Goal: Find specific page/section: Find specific page/section

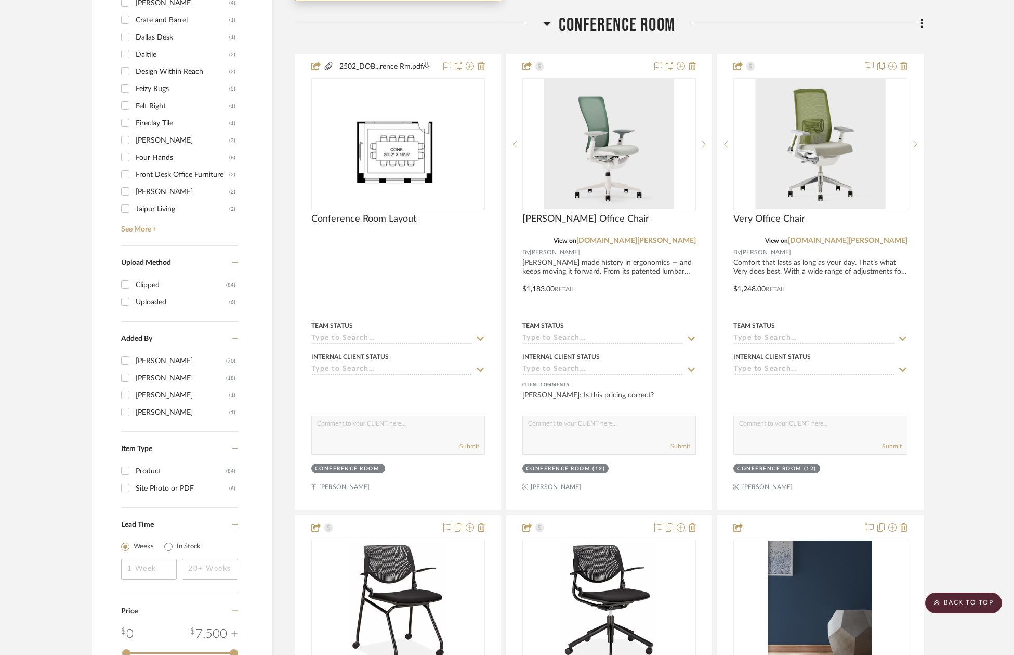
scroll to position [1243, 0]
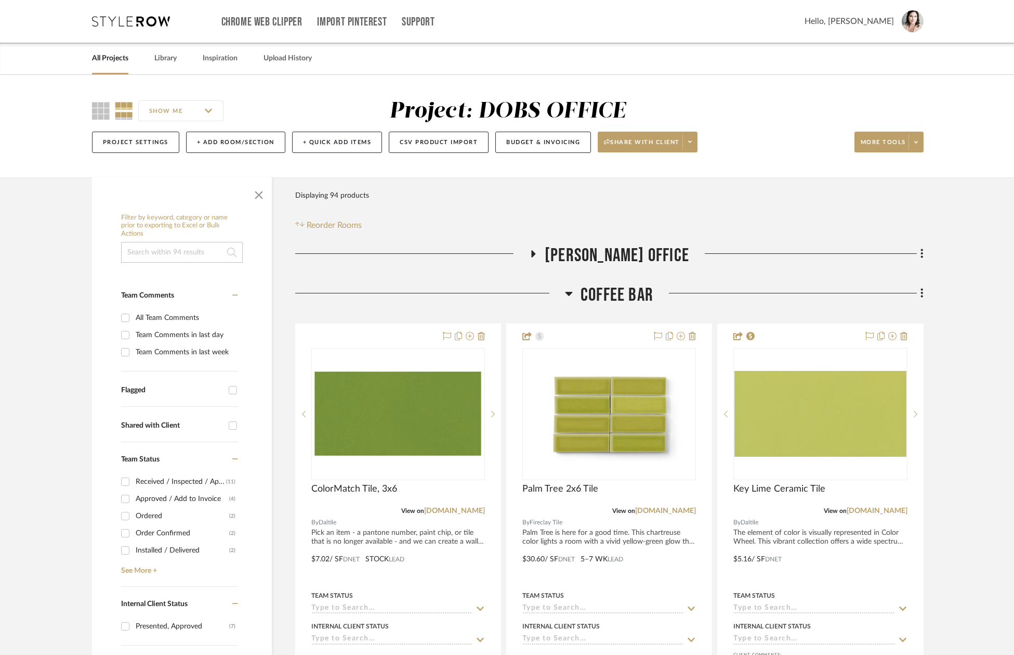
click at [124, 317] on input "All Team Comments" at bounding box center [125, 317] width 17 height 17
checkbox input "true"
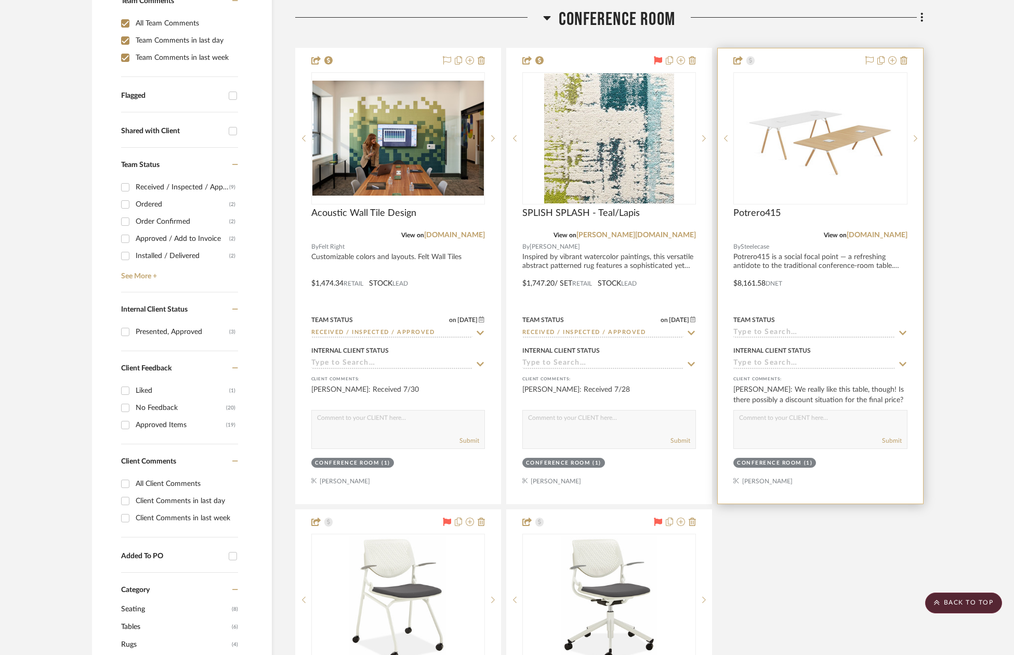
scroll to position [292, 0]
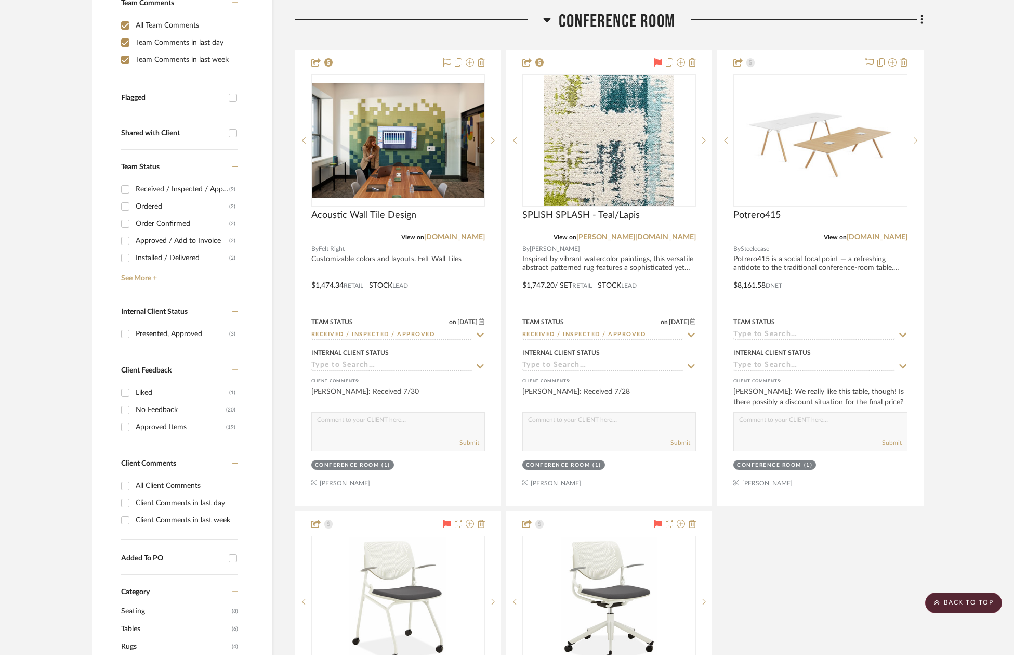
click at [125, 485] on input "All Client Comments" at bounding box center [125, 485] width 17 height 17
checkbox input "true"
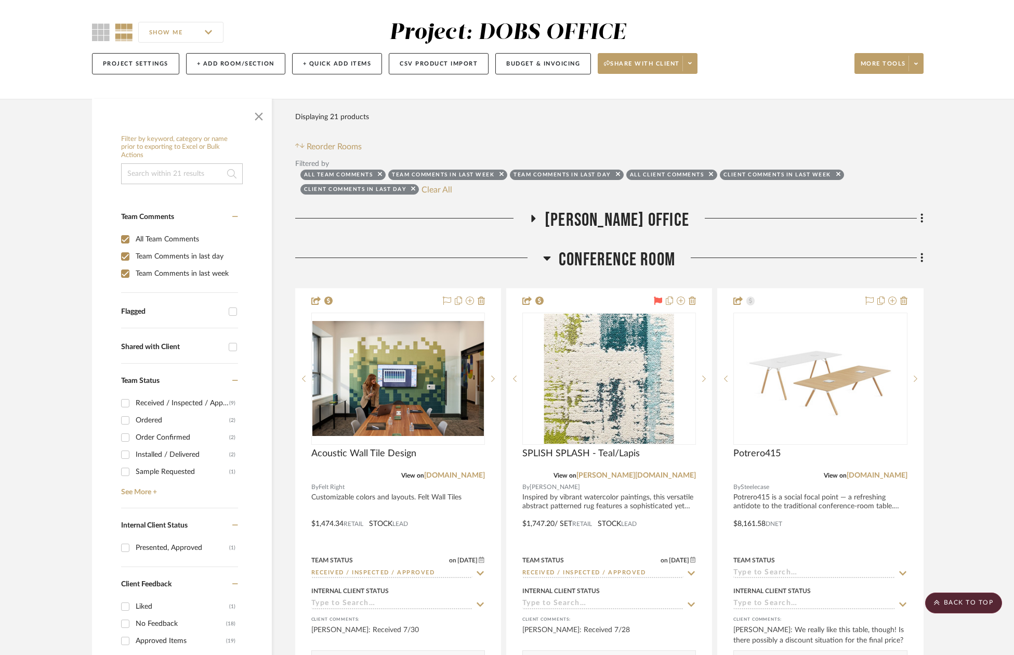
scroll to position [14, 0]
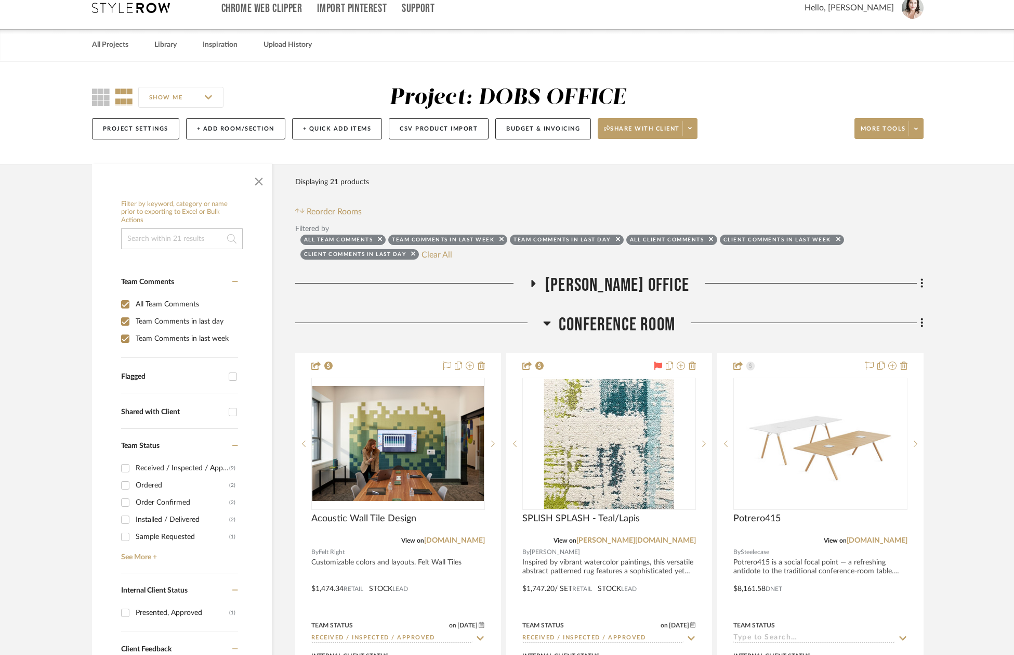
click at [125, 307] on input "All Team Comments" at bounding box center [125, 304] width 17 height 17
checkbox input "false"
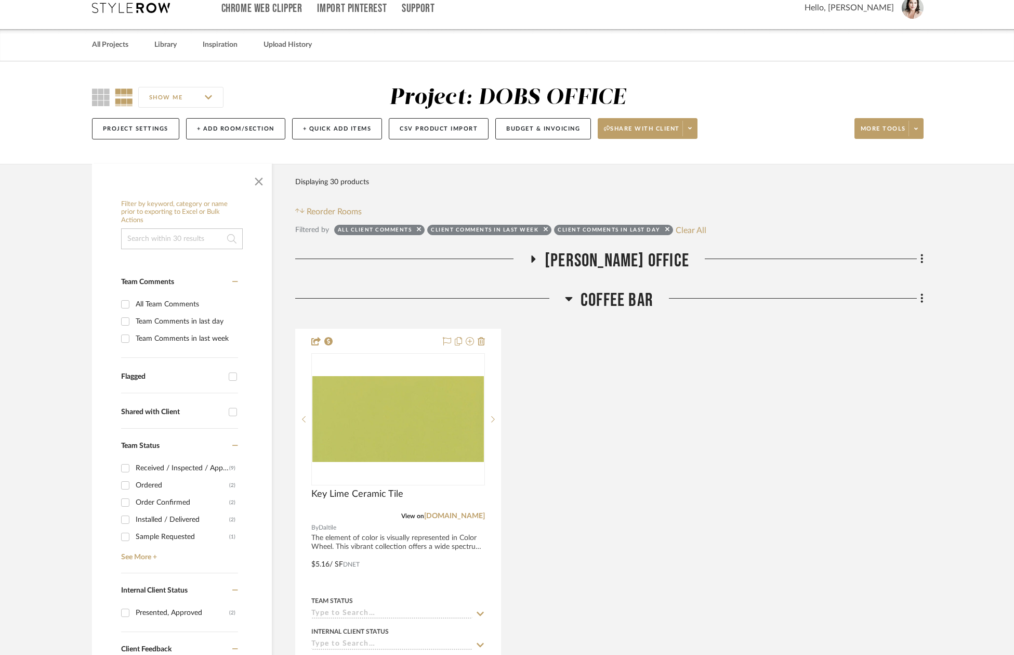
click at [540, 256] on icon at bounding box center [533, 259] width 12 height 8
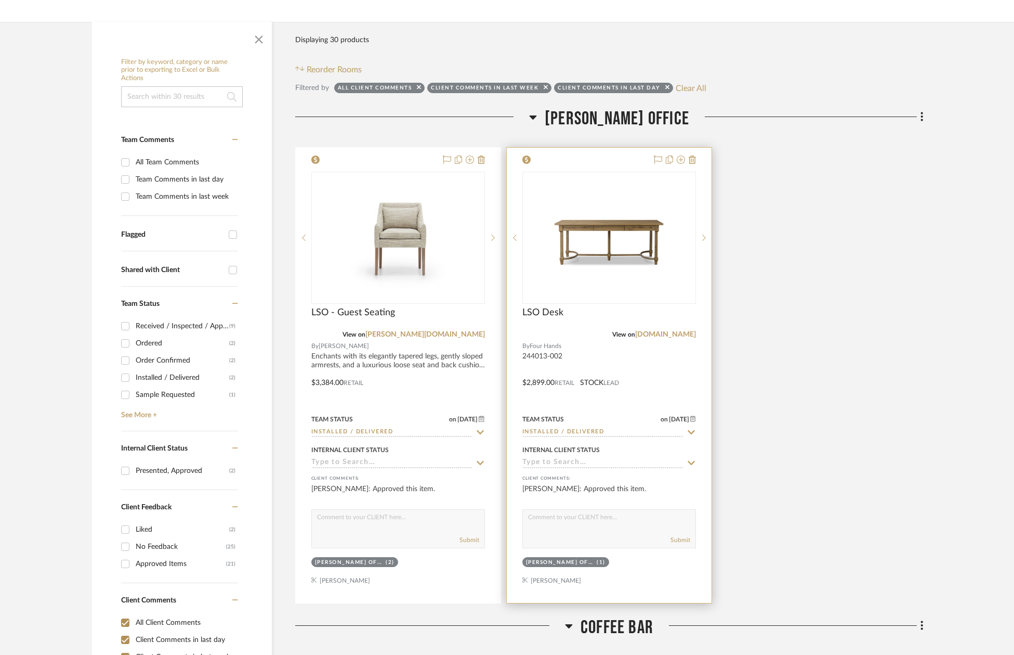
scroll to position [155, 0]
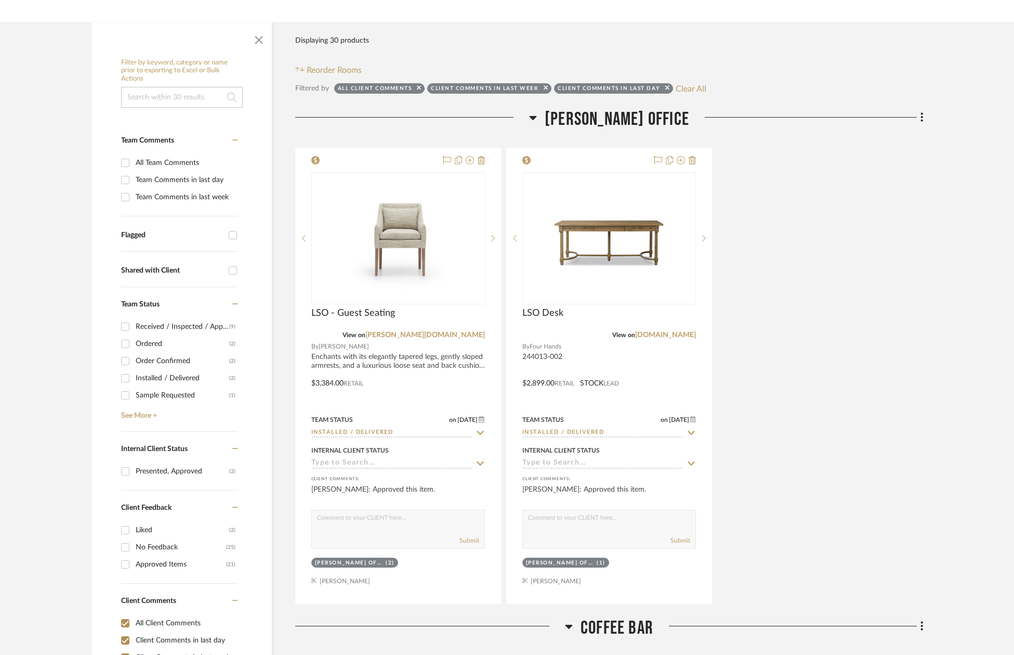
click at [537, 116] on icon at bounding box center [533, 118] width 7 height 4
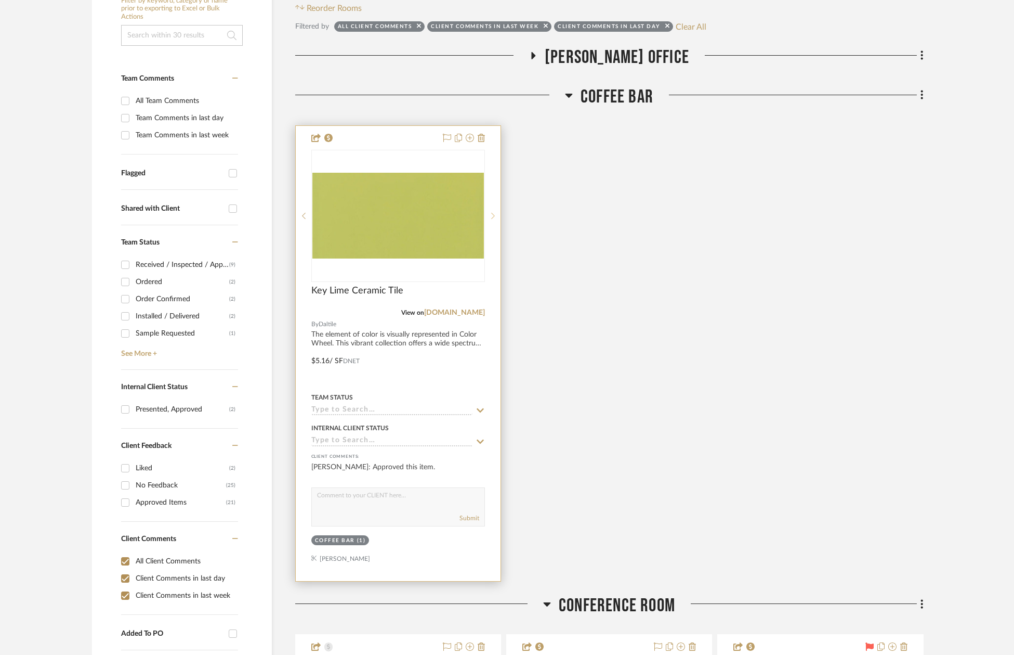
scroll to position [219, 0]
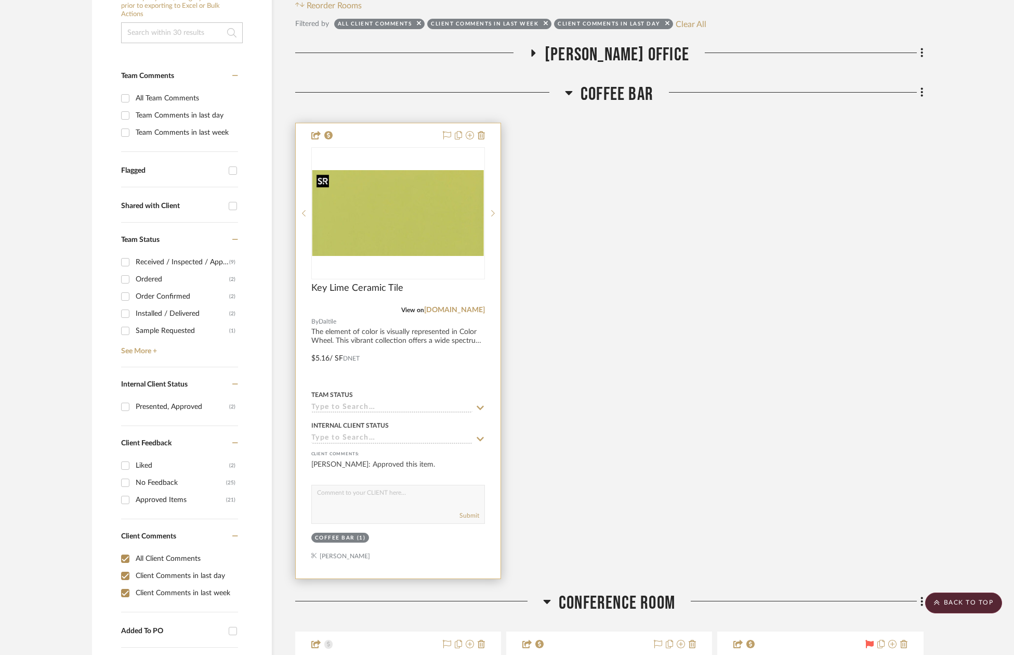
click at [382, 203] on img "0" at bounding box center [398, 213] width 172 height 86
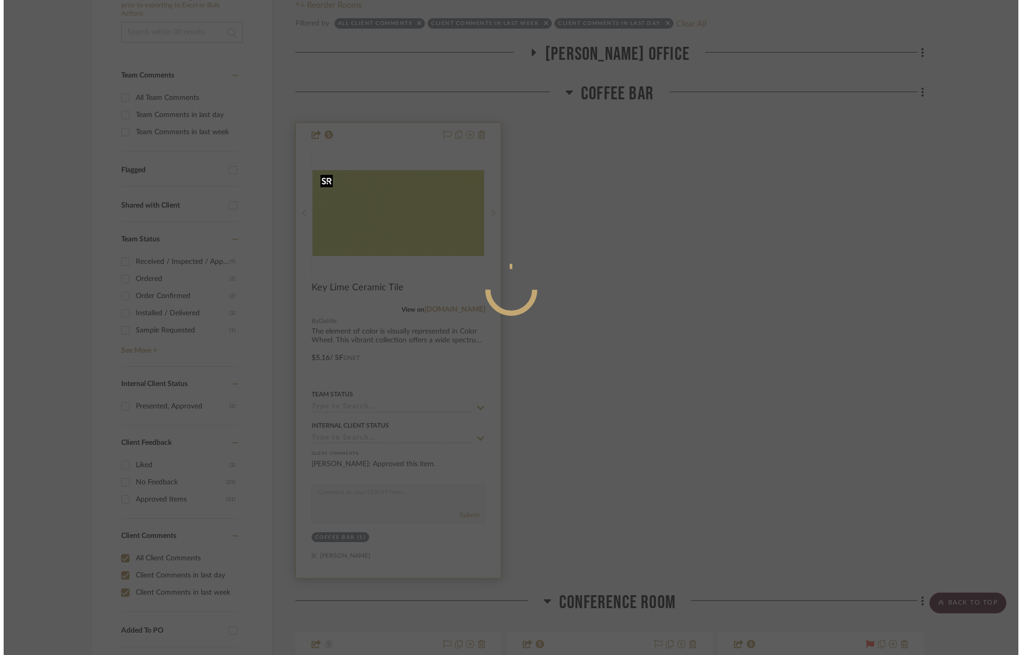
scroll to position [0, 0]
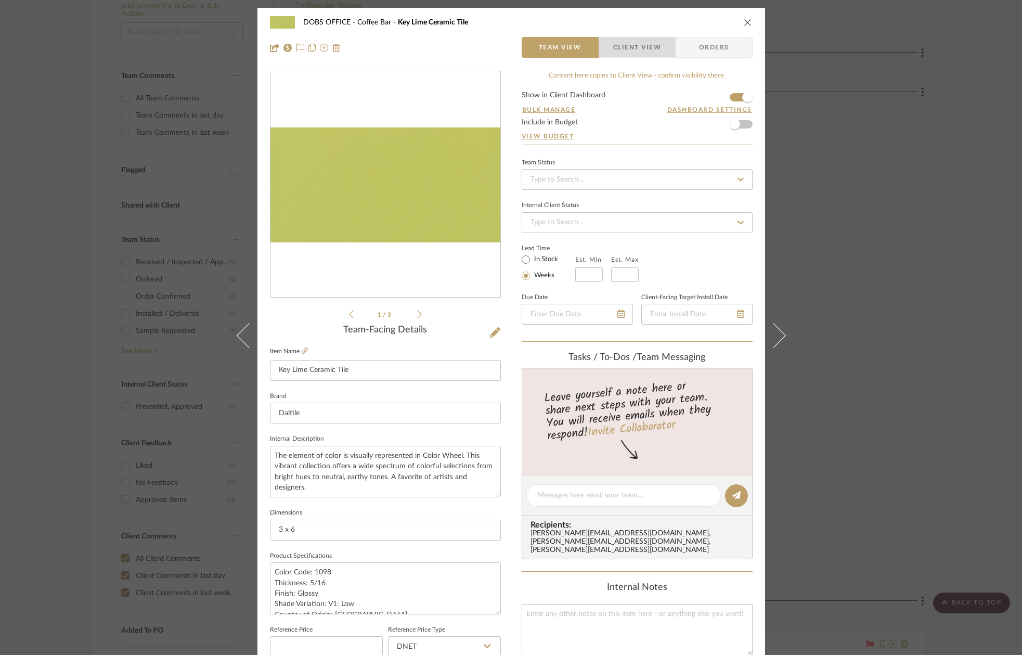
click at [621, 44] on span "Client View" at bounding box center [637, 47] width 48 height 21
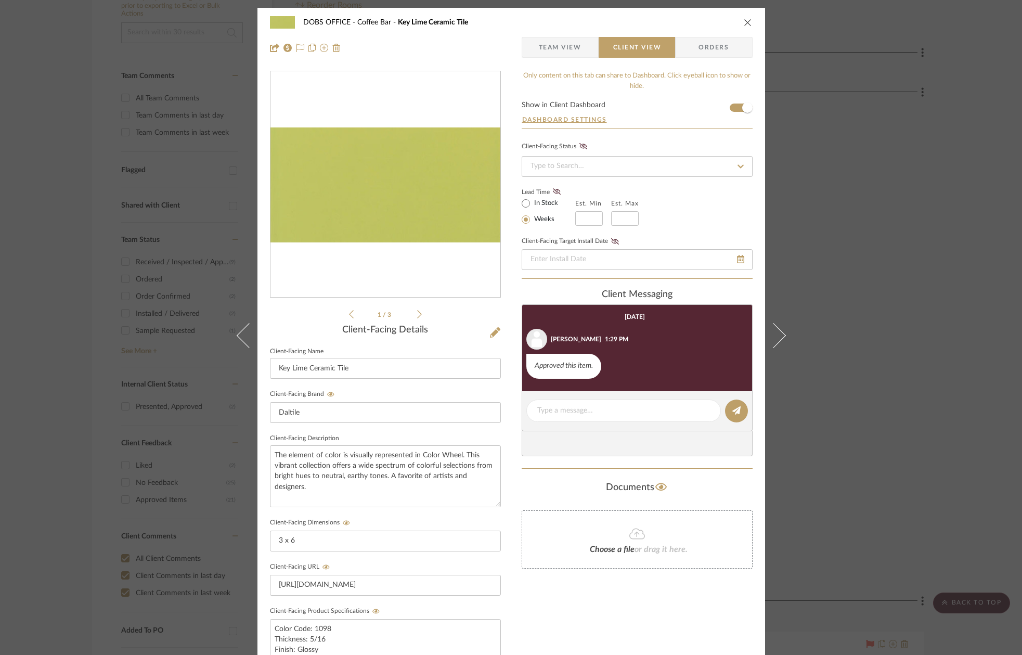
click at [744, 19] on icon "close" at bounding box center [748, 22] width 8 height 8
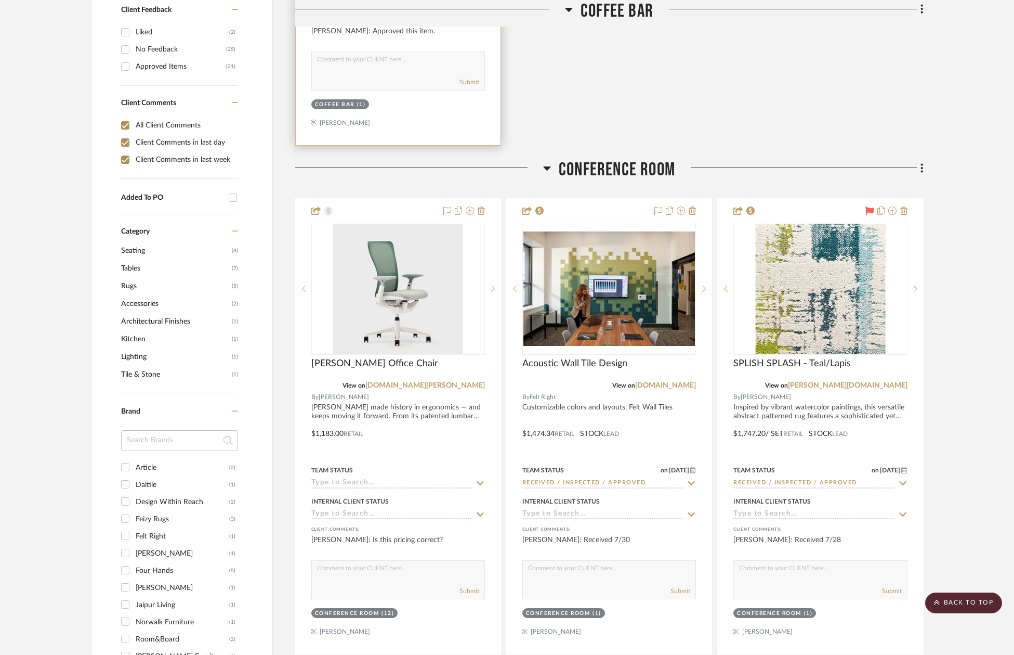
scroll to position [682, 0]
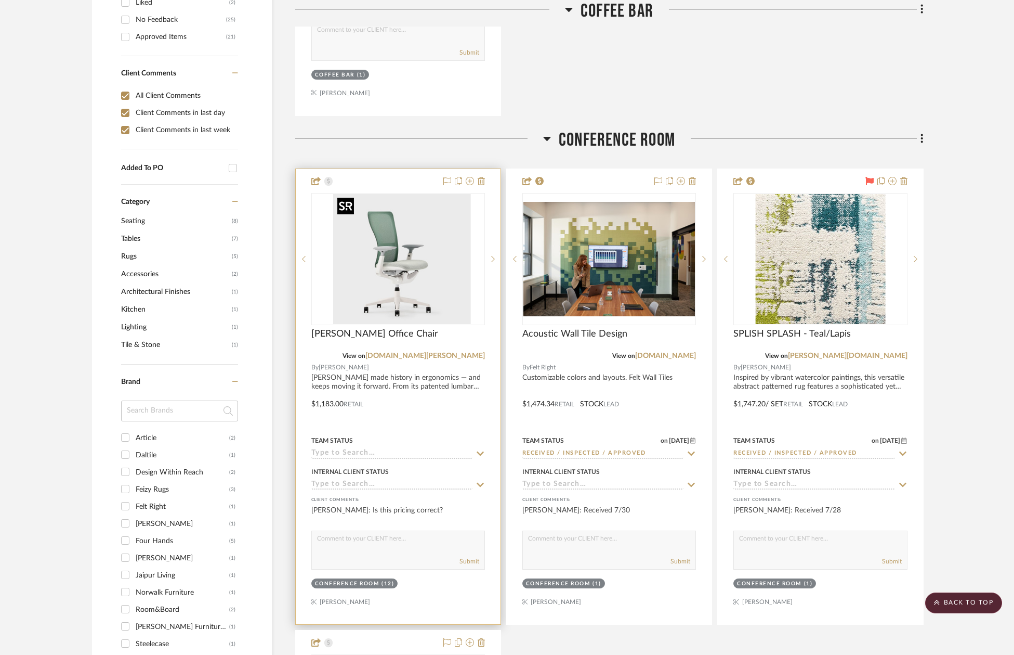
click at [388, 270] on div at bounding box center [398, 259] width 174 height 132
click at [397, 269] on img "0" at bounding box center [398, 259] width 130 height 130
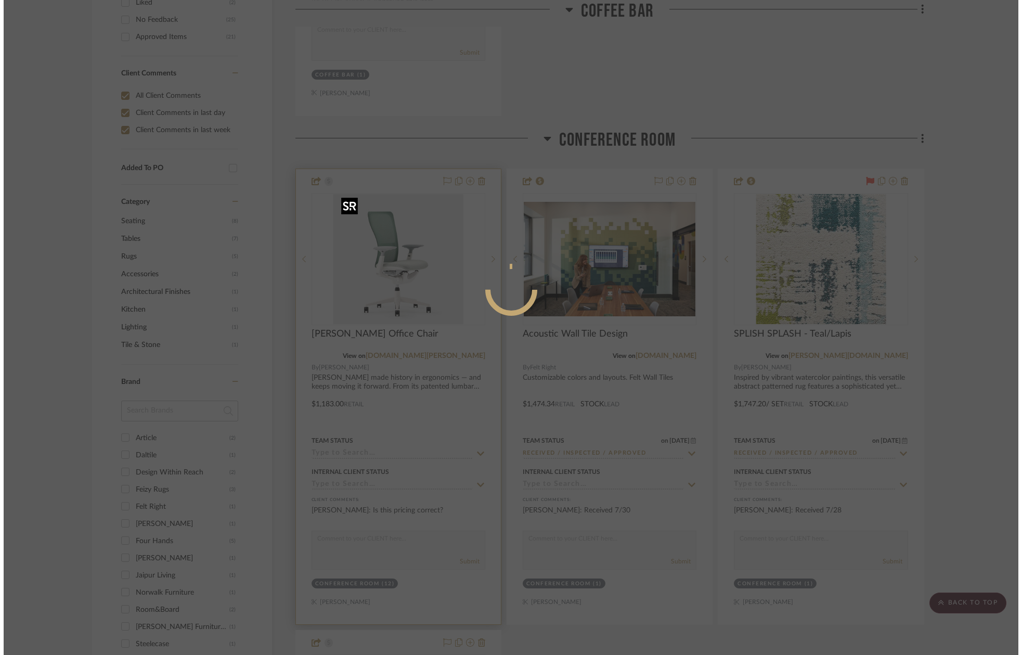
scroll to position [0, 0]
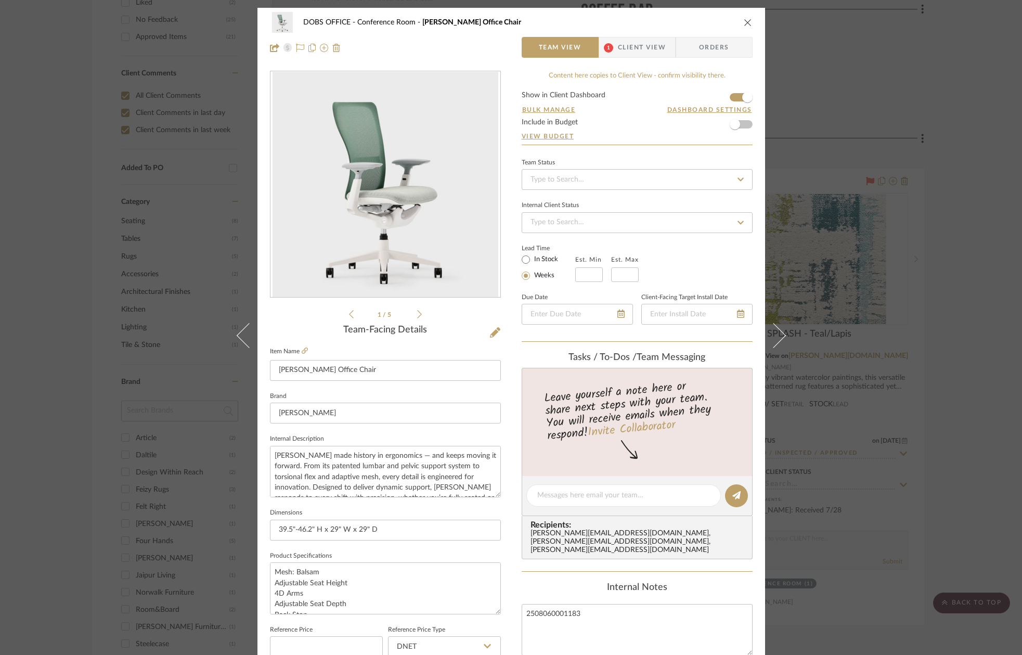
click at [647, 46] on span "Client View" at bounding box center [642, 47] width 48 height 21
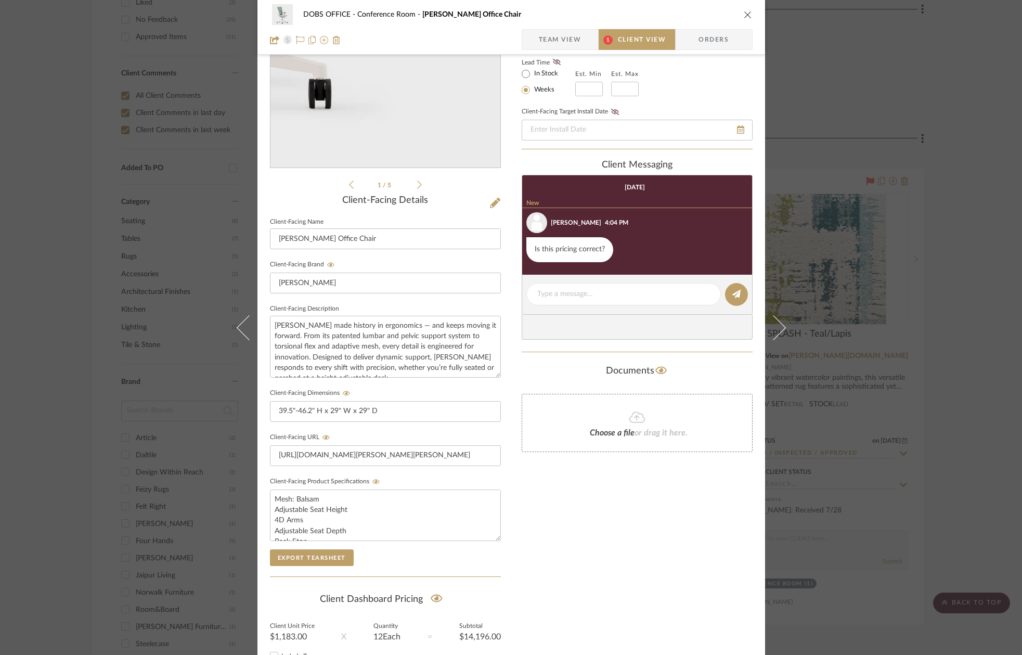
scroll to position [145, 0]
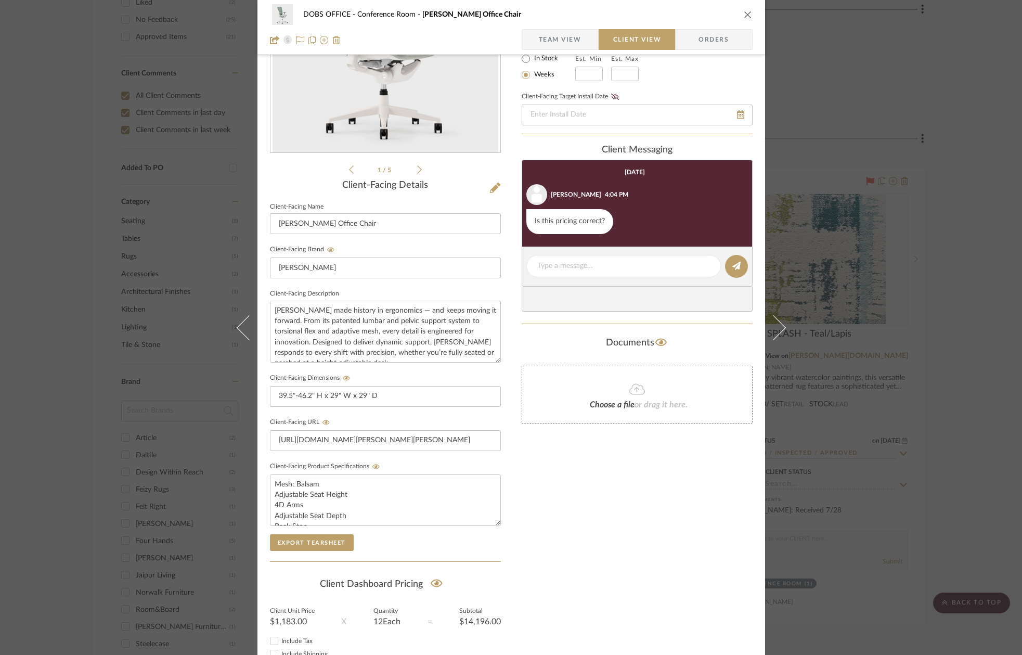
click at [744, 13] on icon "close" at bounding box center [748, 14] width 8 height 8
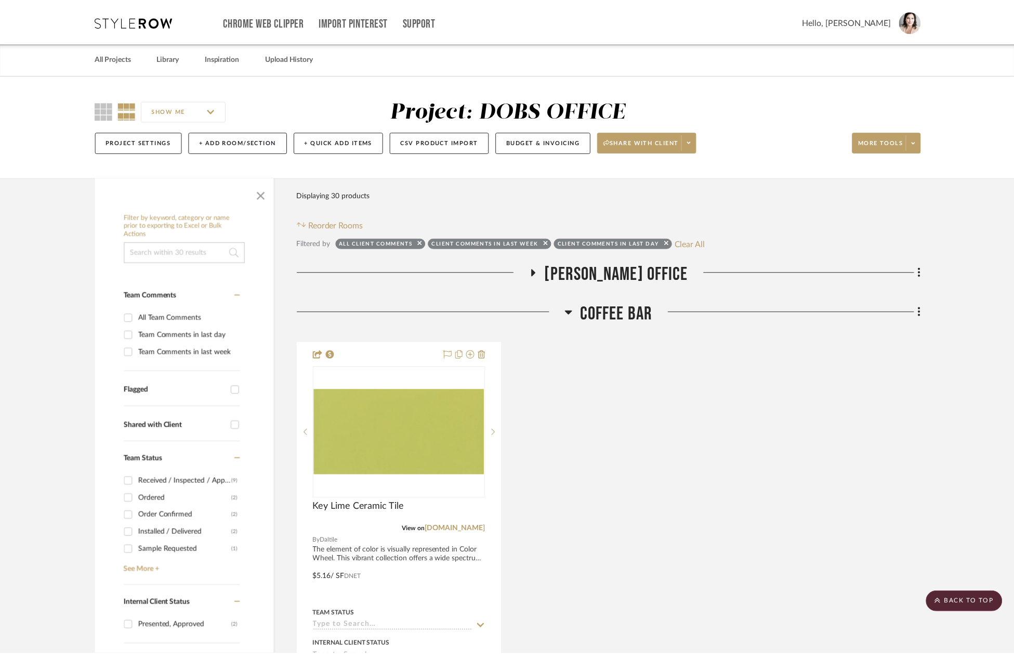
scroll to position [682, 0]
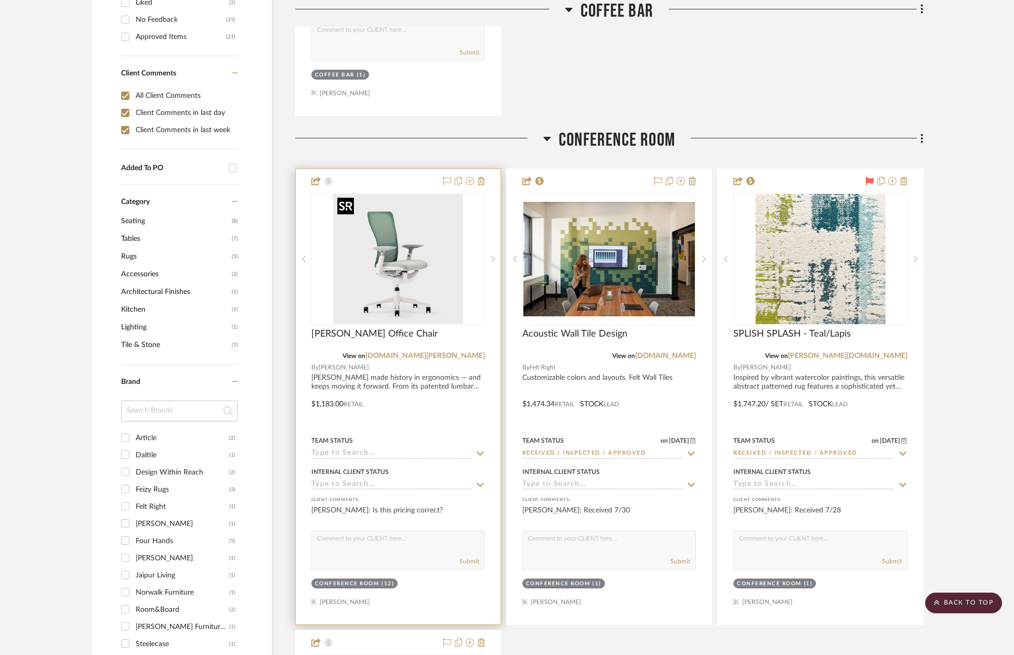
click at [419, 259] on img "0" at bounding box center [398, 259] width 130 height 130
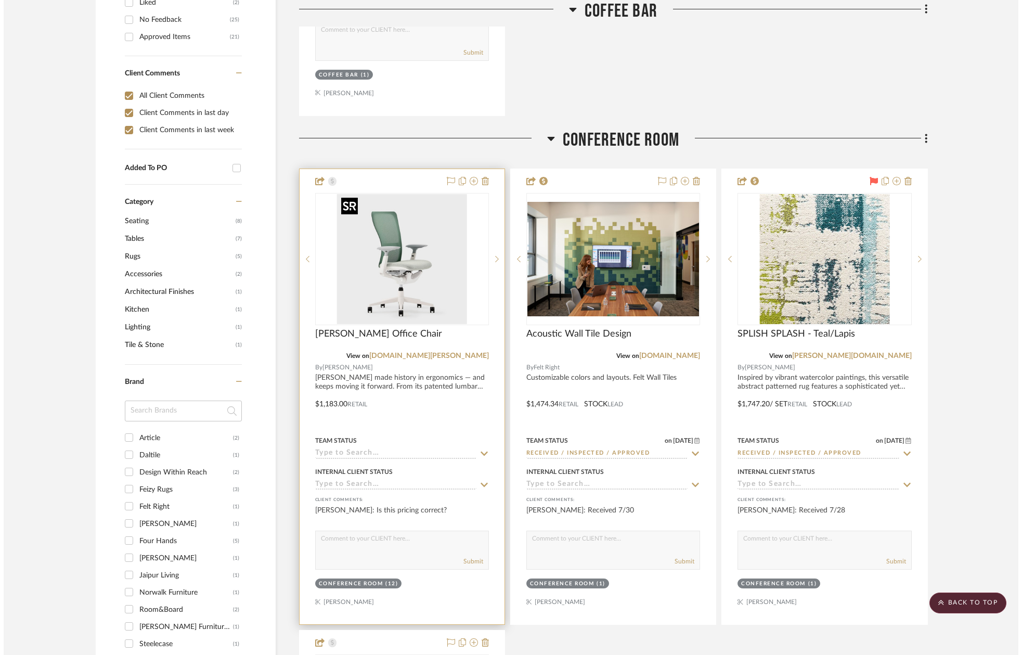
scroll to position [0, 0]
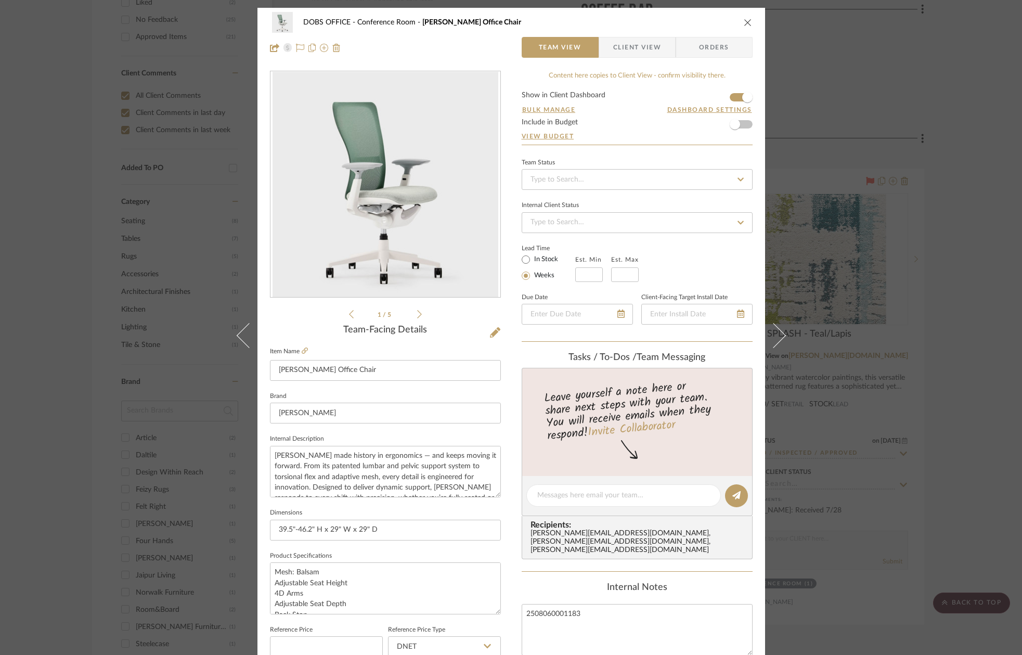
click at [633, 46] on span "Client View" at bounding box center [637, 47] width 48 height 21
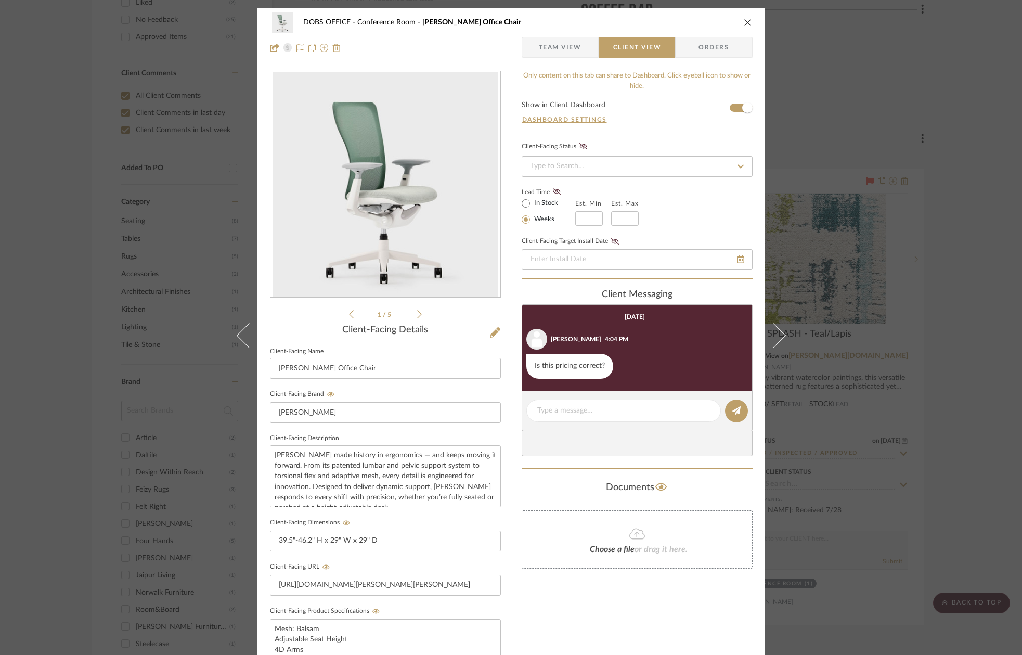
click at [744, 22] on icon "close" at bounding box center [748, 22] width 8 height 8
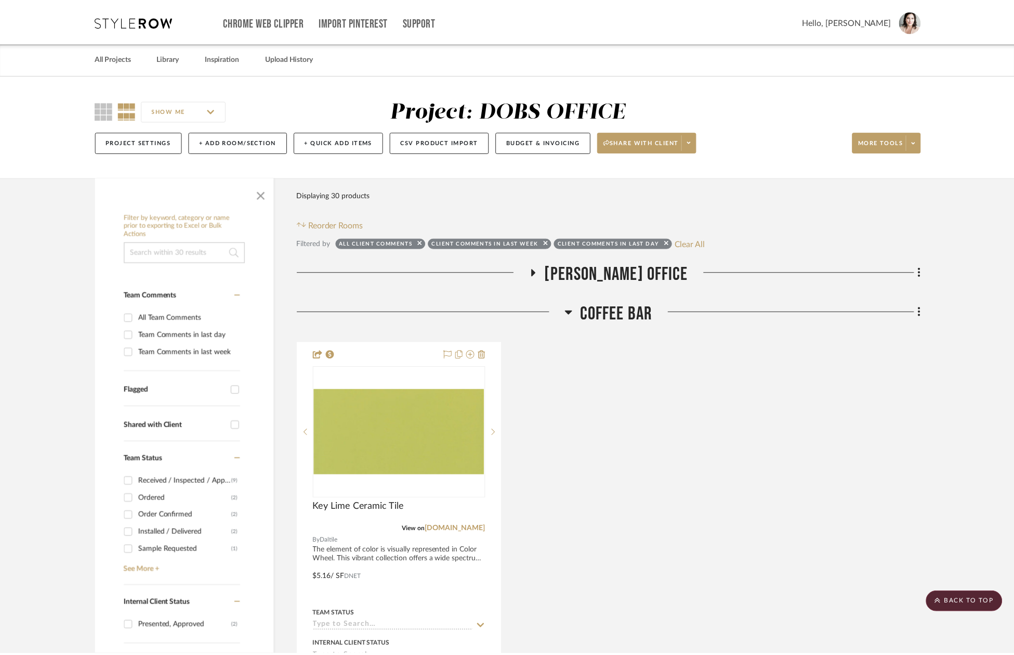
scroll to position [682, 0]
